Goal: Task Accomplishment & Management: Complete application form

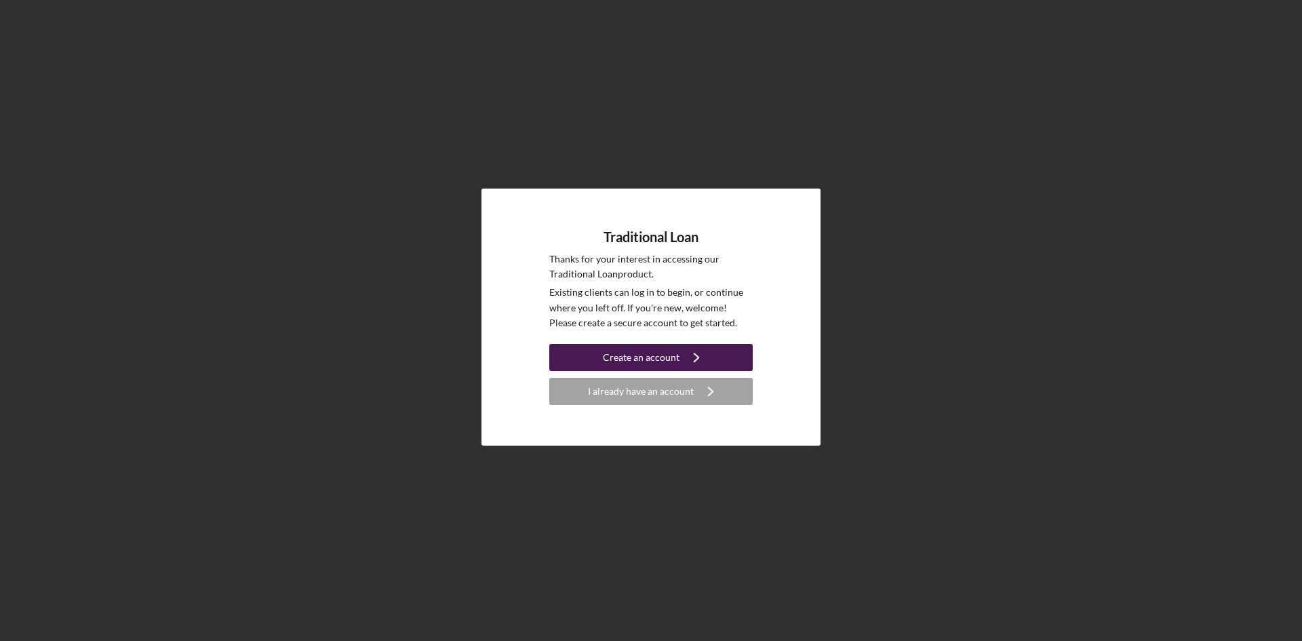
click at [676, 359] on div "Create an account" at bounding box center [641, 357] width 77 height 27
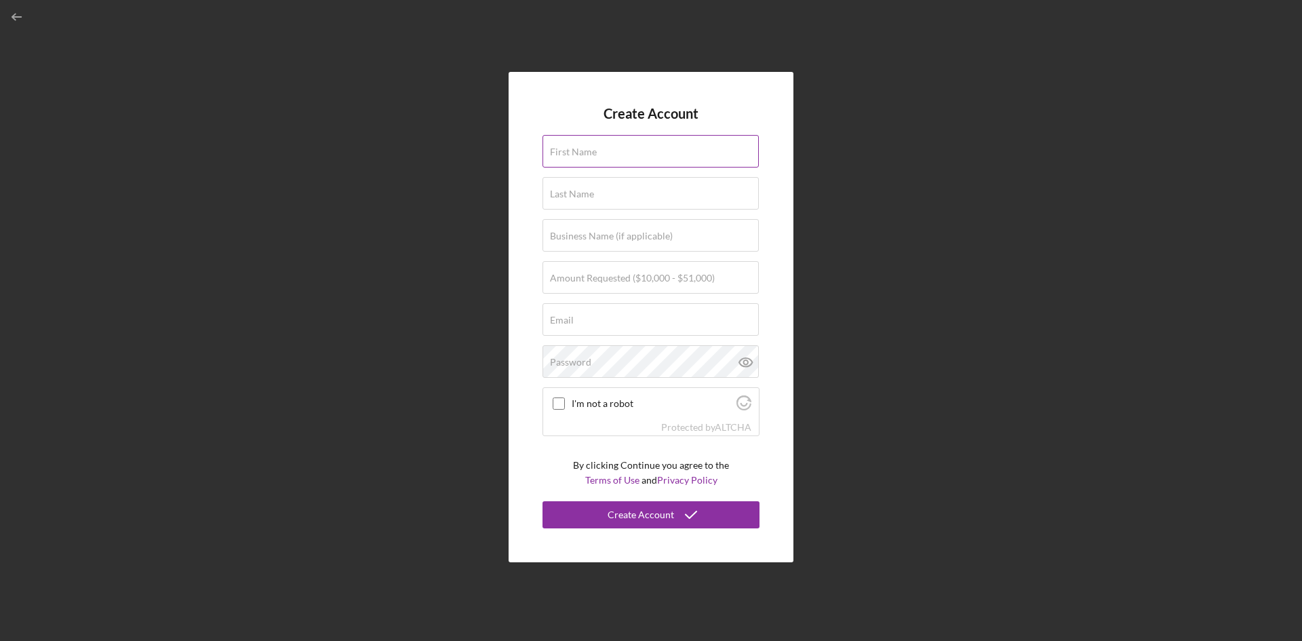
click at [646, 146] on div "First Name" at bounding box center [651, 152] width 217 height 34
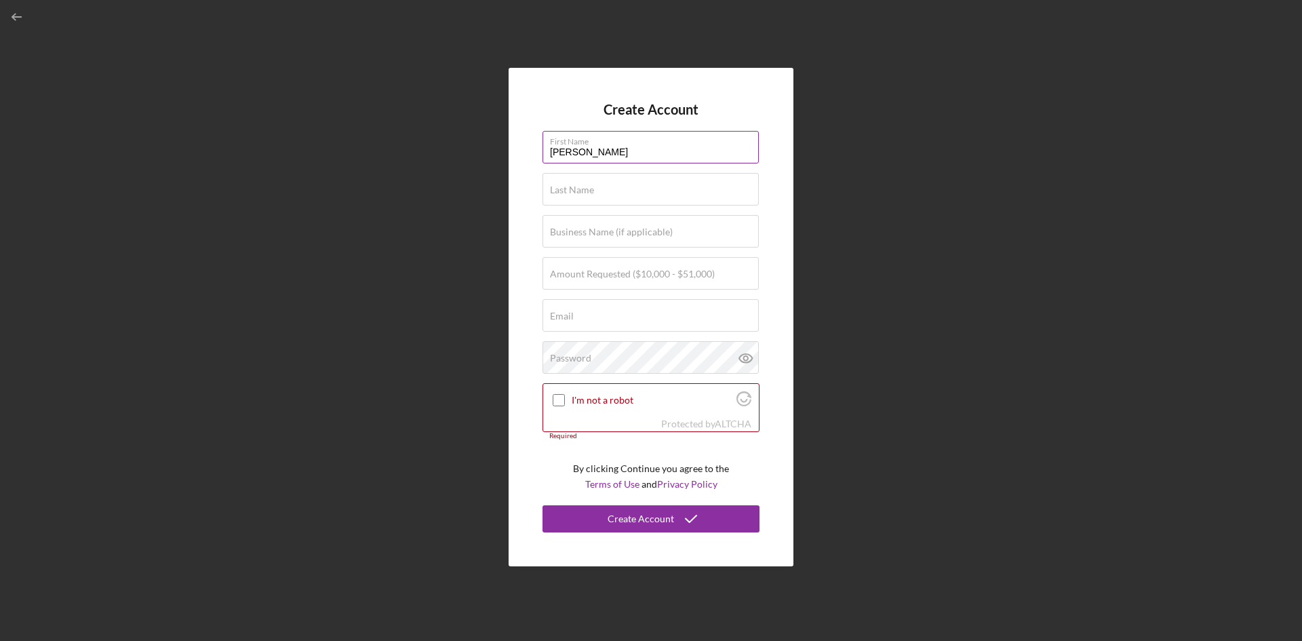
type input "[PERSON_NAME]"
